Goal: Task Accomplishment & Management: Use online tool/utility

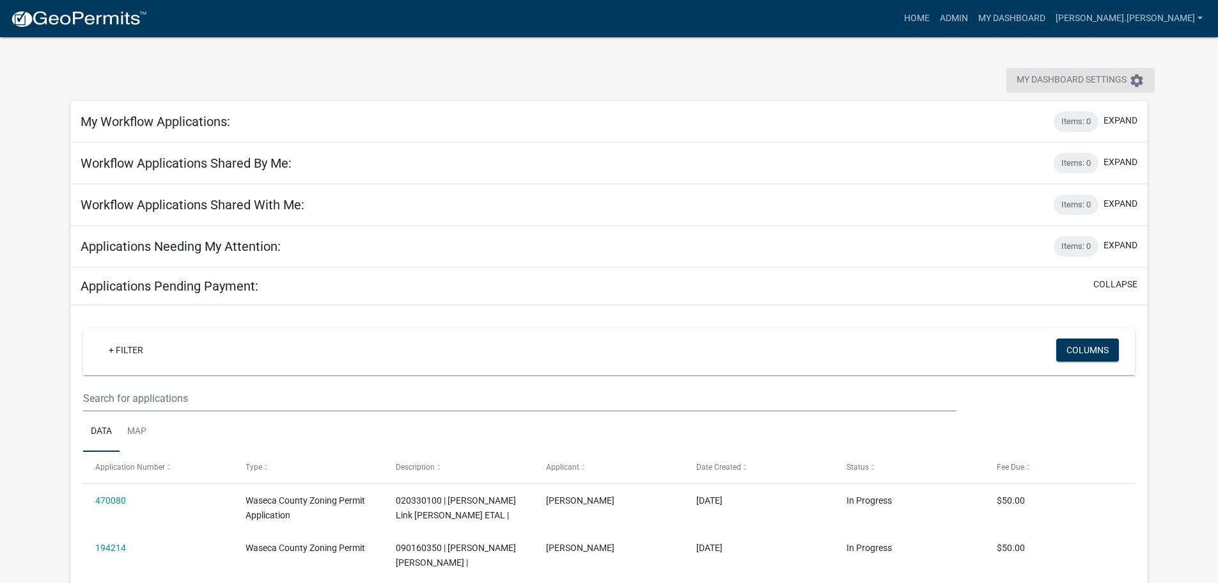
click at [1138, 84] on icon "settings" at bounding box center [1136, 80] width 15 height 15
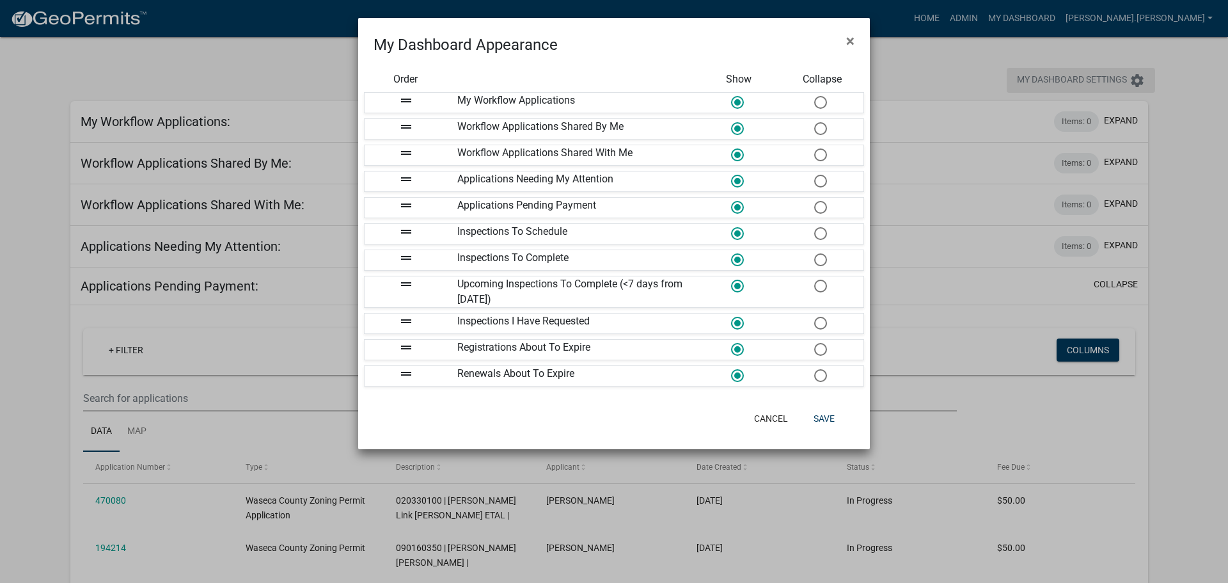
click at [1138, 84] on ngb-modal-window "My Dashboard Appearance × Order Show Collapse drag_handle My Workflow Applicati…" at bounding box center [614, 291] width 1228 height 583
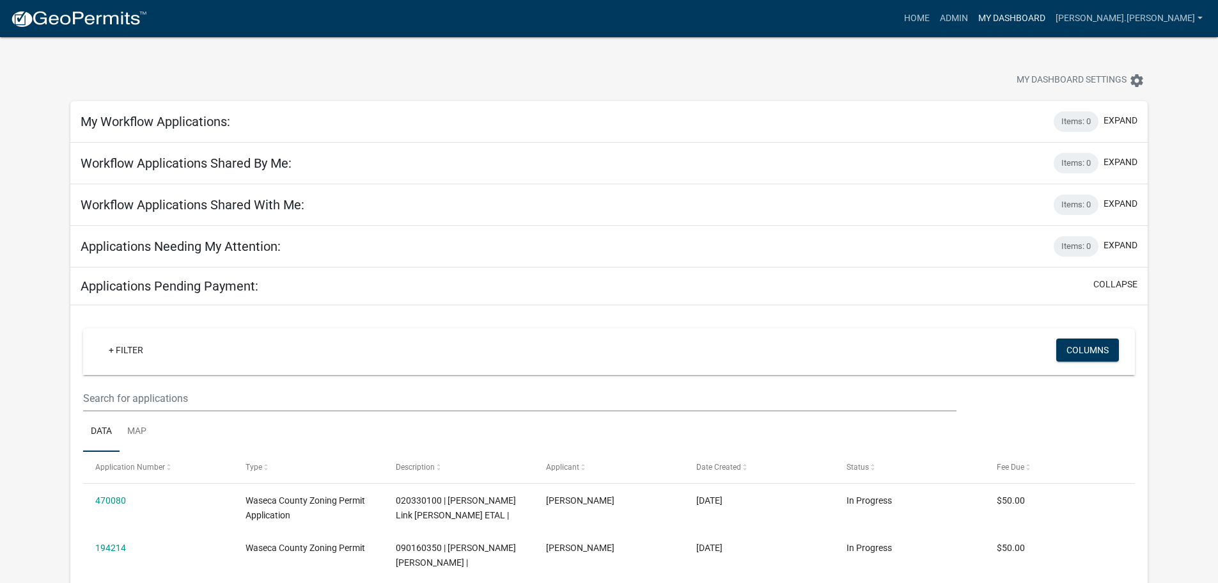
click at [1051, 19] on link "My Dashboard" at bounding box center [1011, 18] width 77 height 24
click at [141, 423] on link "Map" at bounding box center [137, 431] width 35 height 41
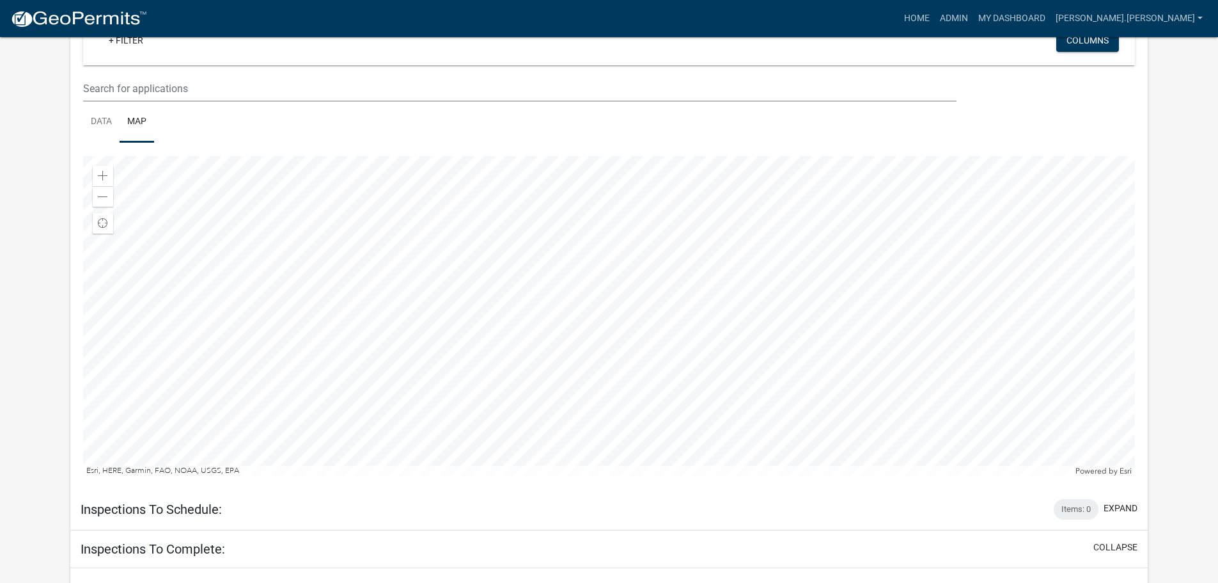
scroll to position [320, 0]
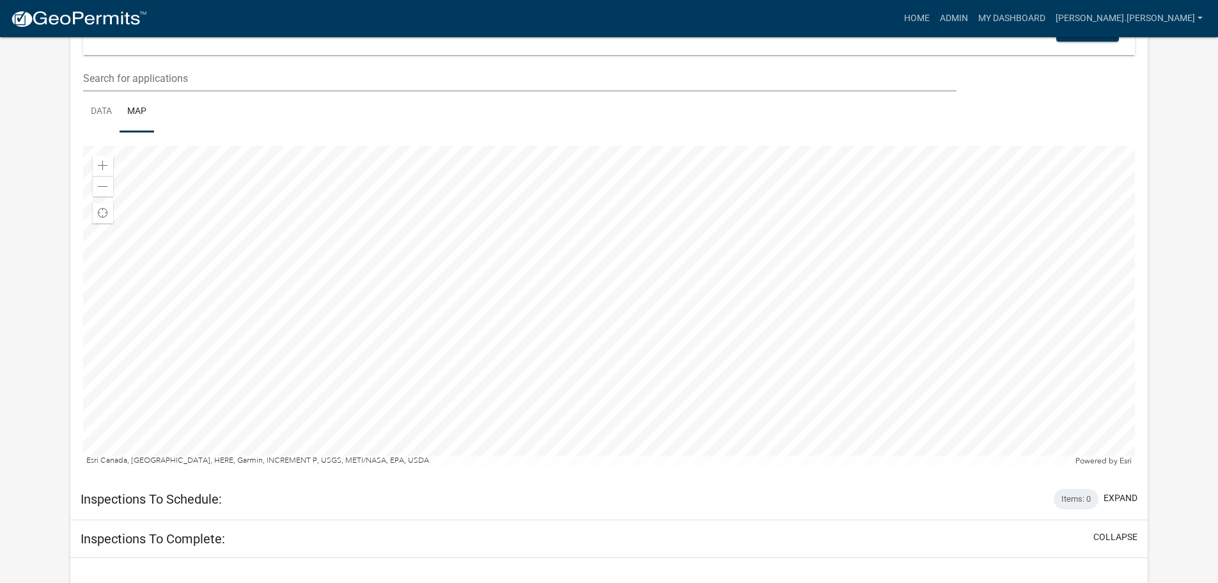
click at [677, 391] on div at bounding box center [609, 306] width 1052 height 320
click at [864, 283] on div at bounding box center [609, 306] width 1052 height 320
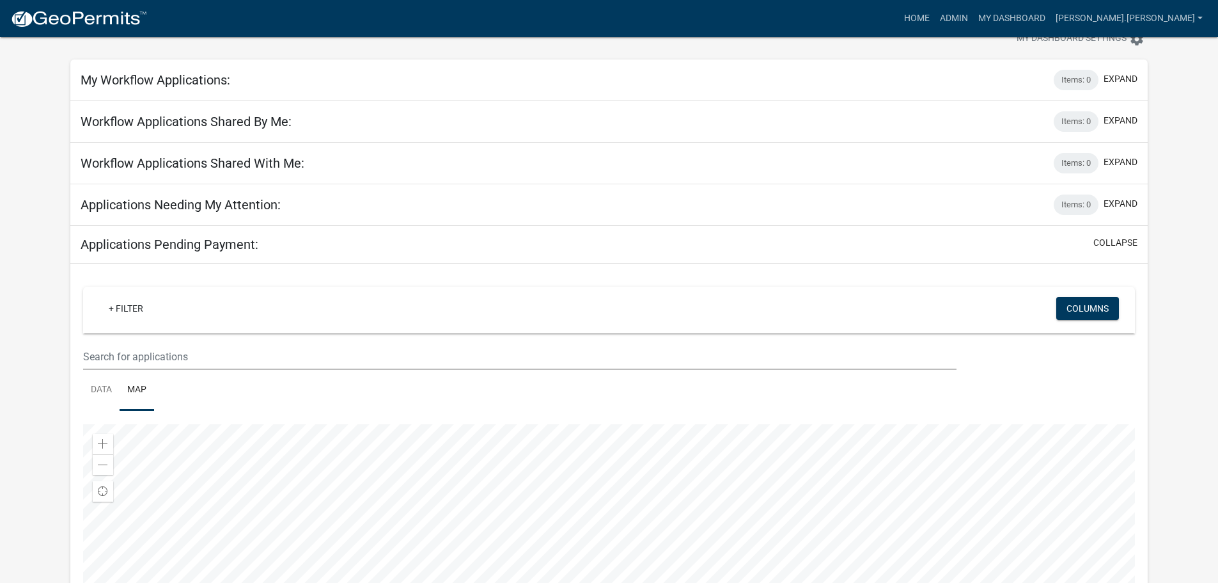
scroll to position [64, 0]
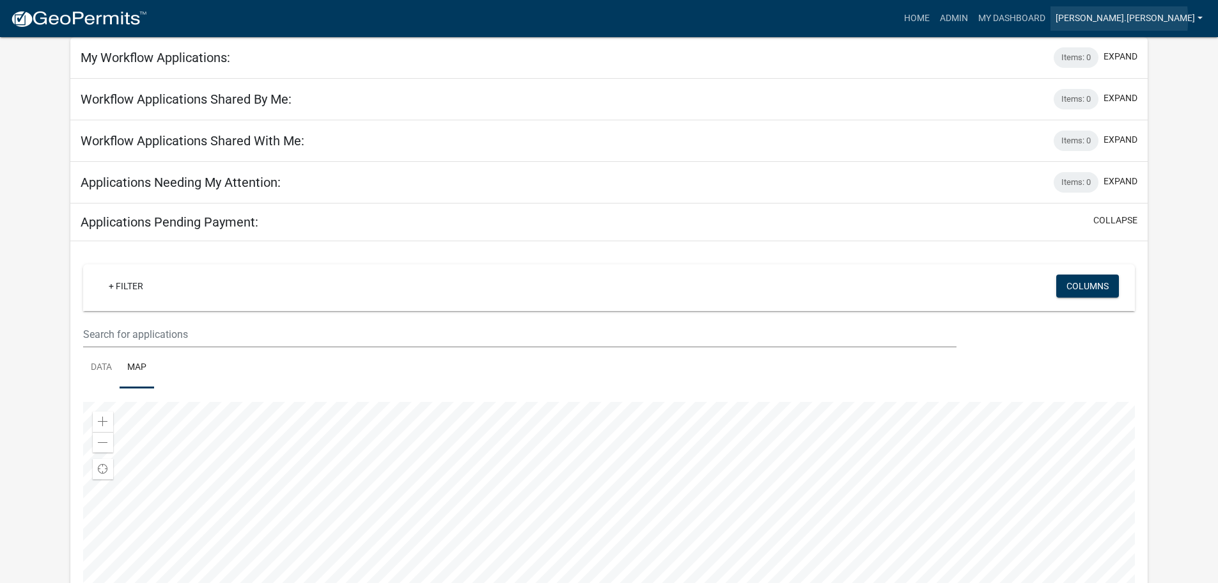
click at [1154, 19] on link "[PERSON_NAME].[PERSON_NAME]" at bounding box center [1129, 18] width 157 height 24
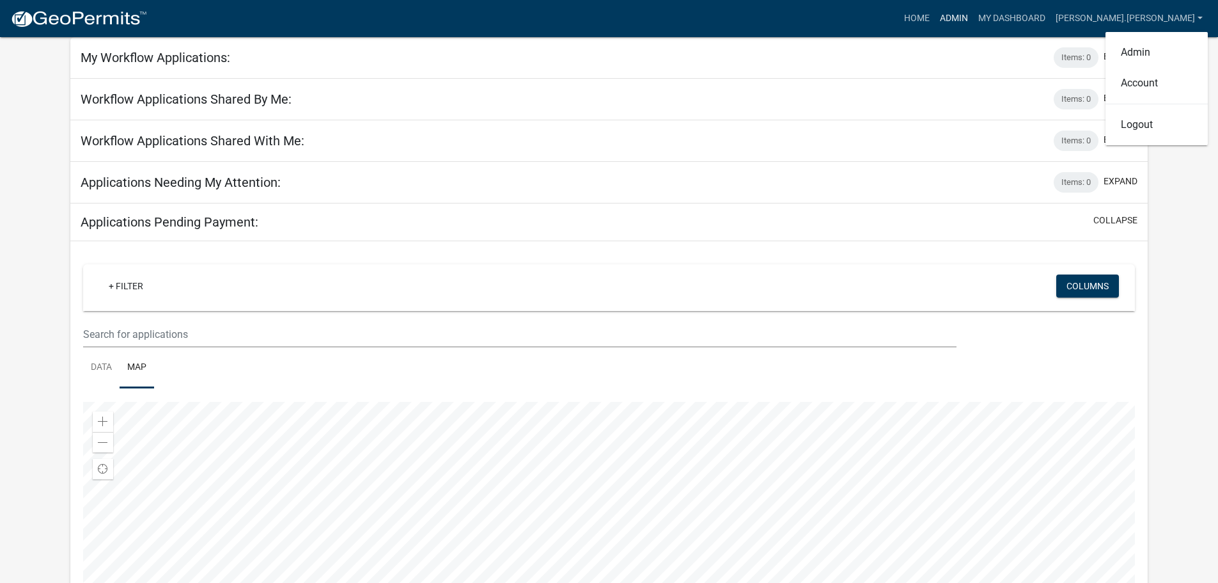
click at [973, 17] on link "Admin" at bounding box center [954, 18] width 38 height 24
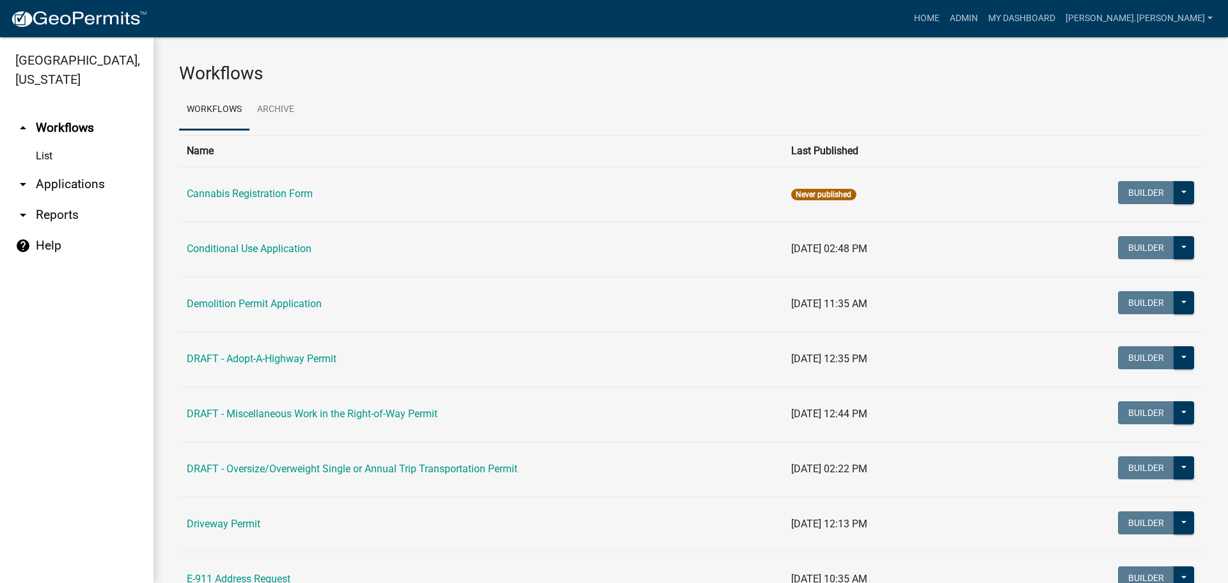
click at [82, 190] on link "arrow_drop_down Applications" at bounding box center [76, 184] width 153 height 31
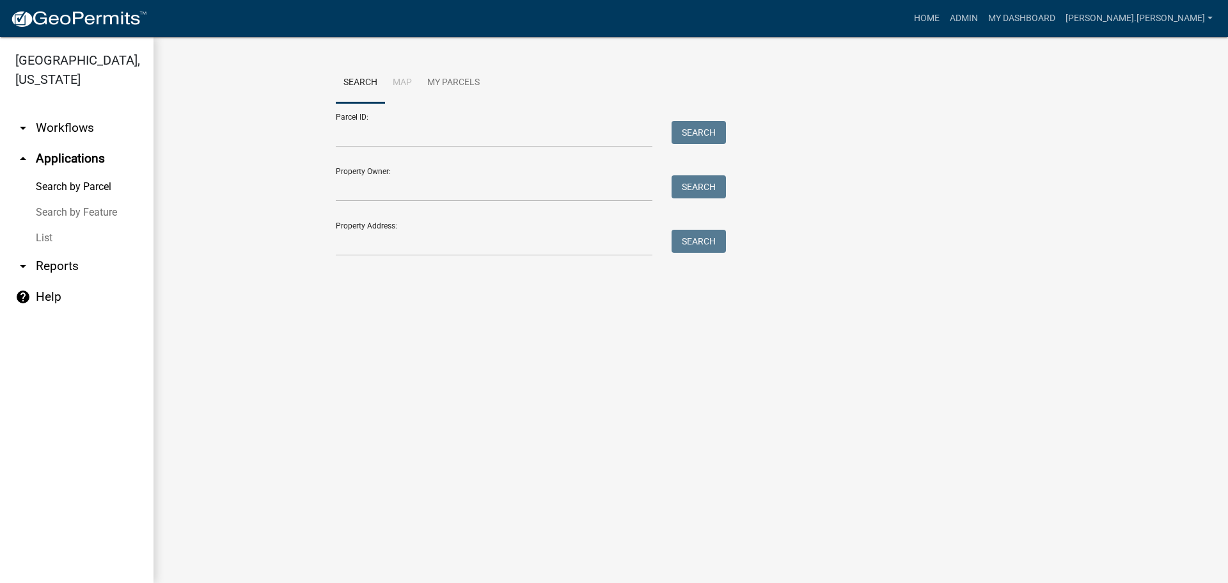
click at [74, 186] on link "Search by Parcel" at bounding box center [76, 187] width 153 height 26
click at [382, 133] on input "Parcel ID:" at bounding box center [494, 134] width 317 height 26
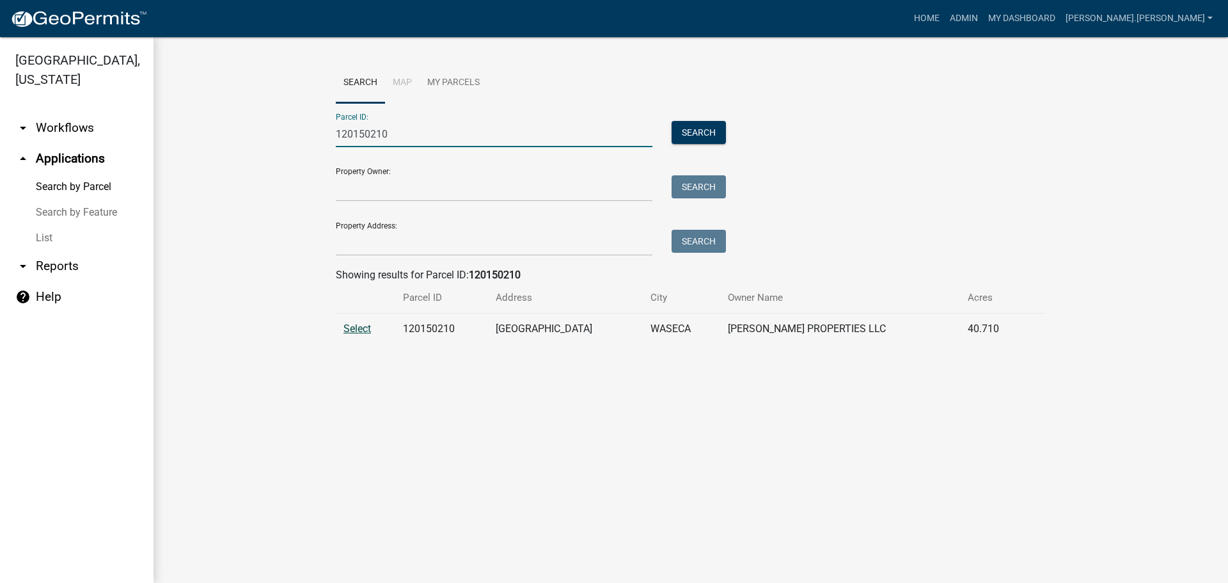
type input "120150210"
click at [361, 328] on span "Select" at bounding box center [356, 328] width 27 height 12
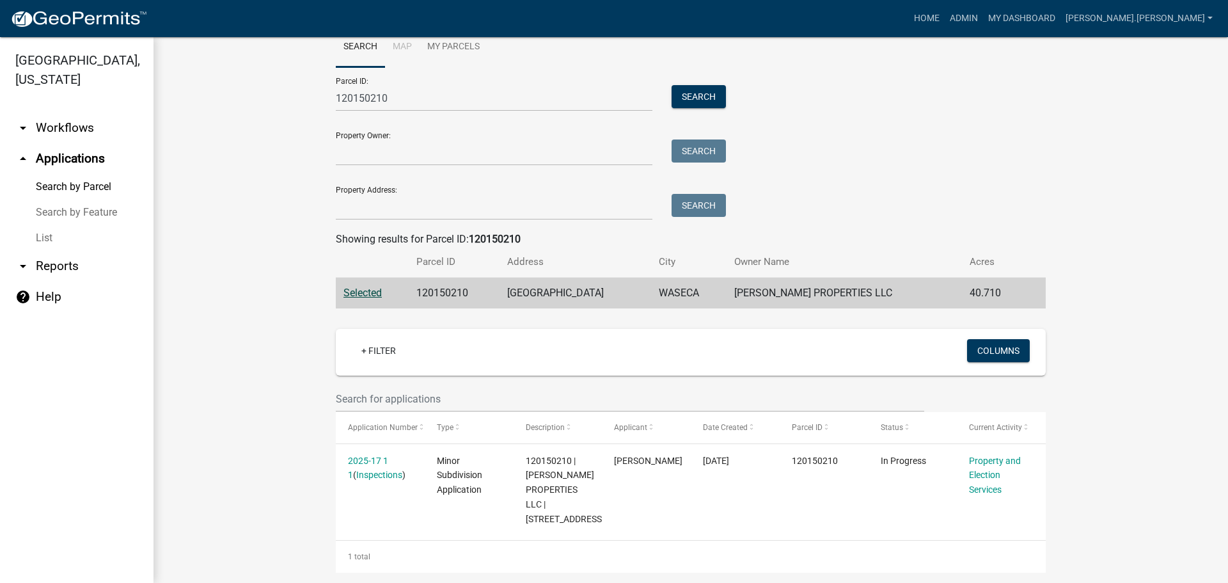
scroll to position [51, 0]
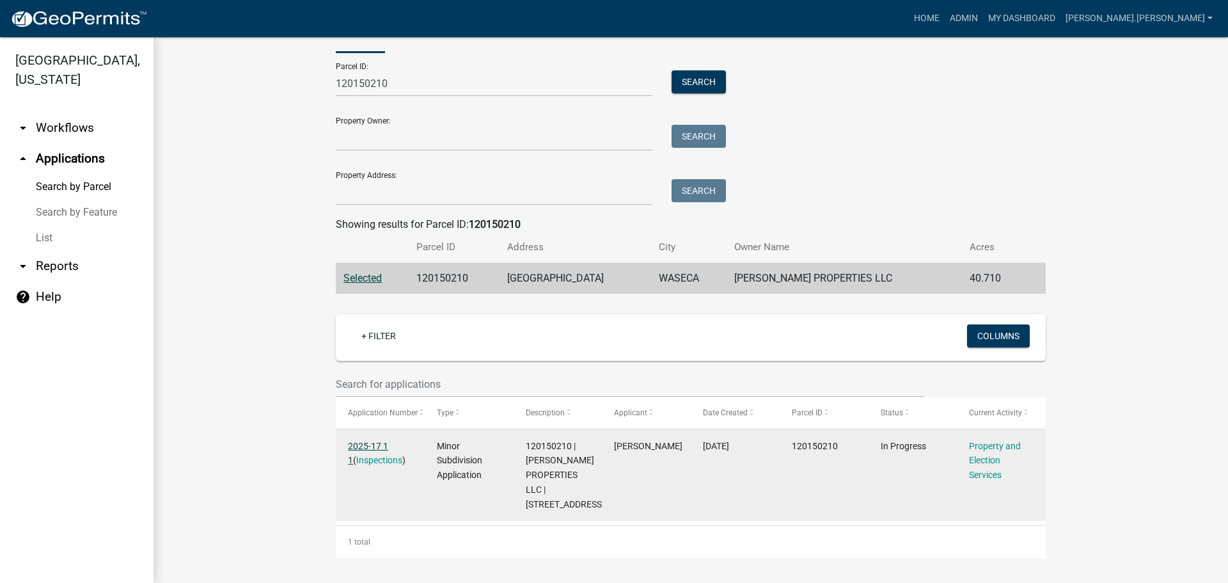
click at [375, 443] on link "2025-17 1 1" at bounding box center [368, 453] width 40 height 25
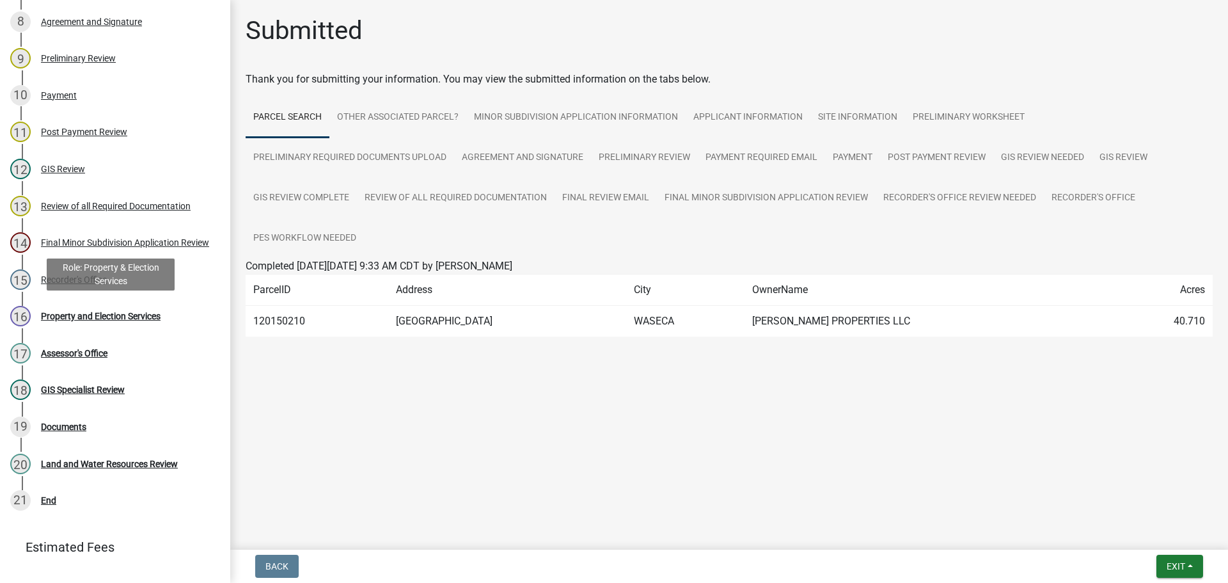
scroll to position [512, 0]
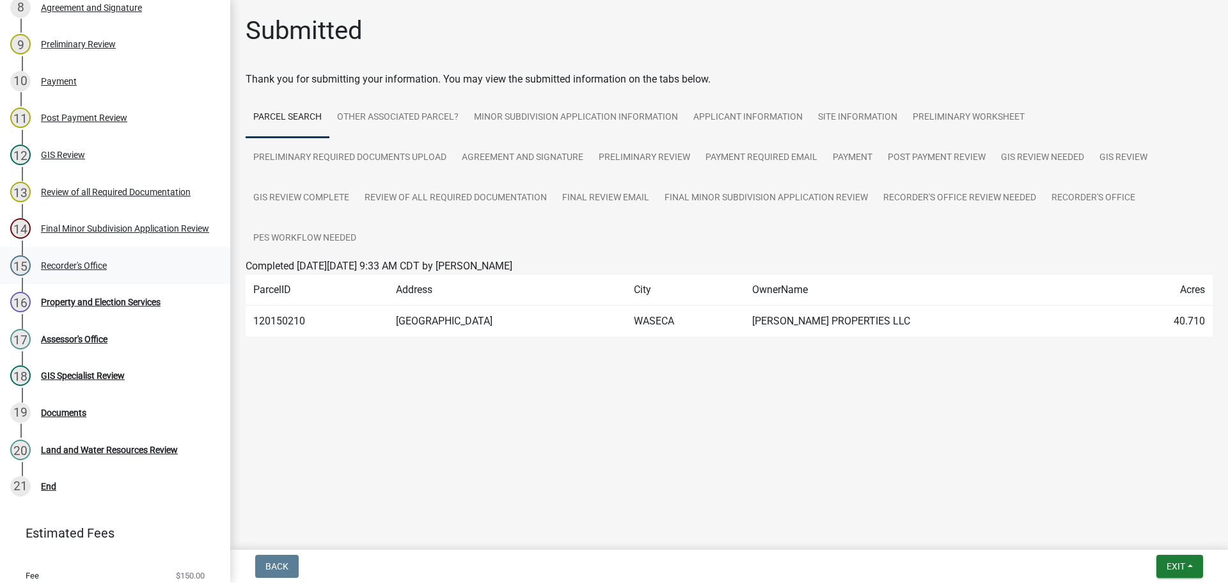
click at [86, 265] on div "Recorder's Office" at bounding box center [74, 265] width 66 height 9
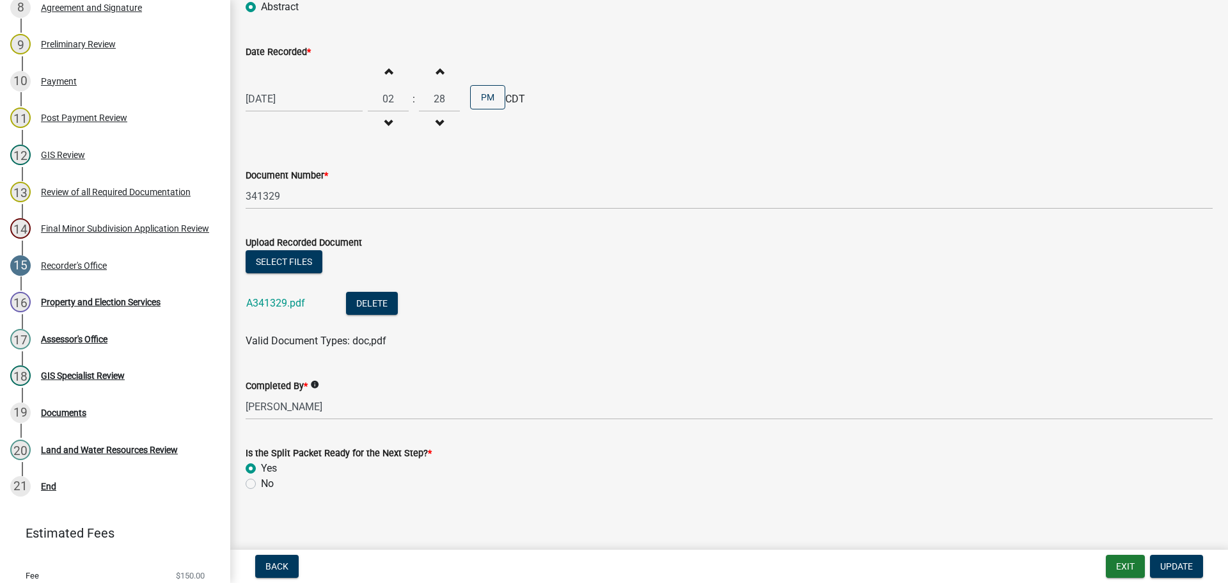
scroll to position [230, 0]
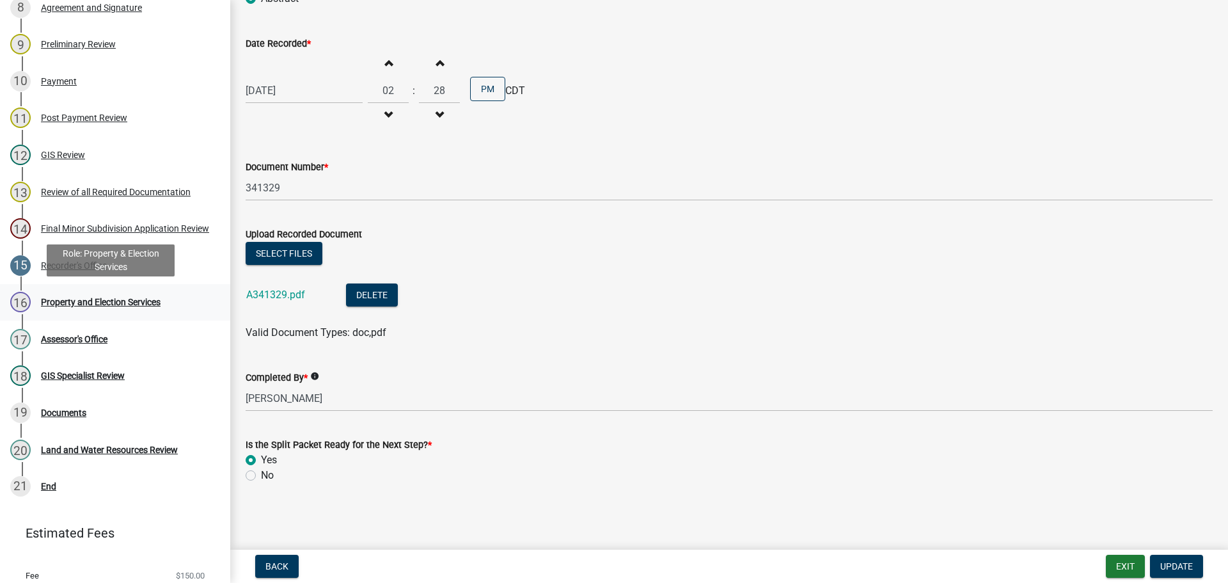
click at [120, 305] on div "Property and Election Services" at bounding box center [101, 301] width 120 height 9
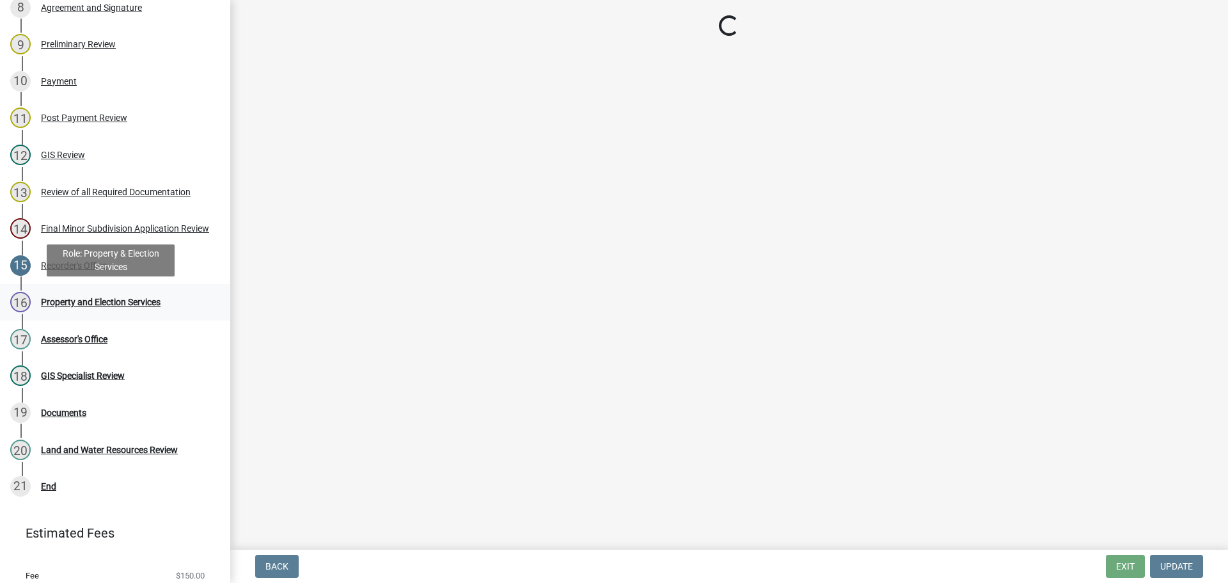
scroll to position [0, 0]
